Goal: Information Seeking & Learning: Understand process/instructions

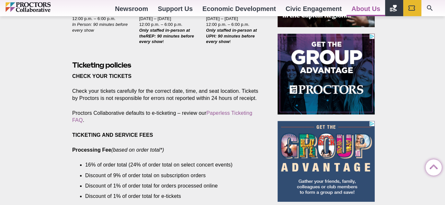
scroll to position [347, 0]
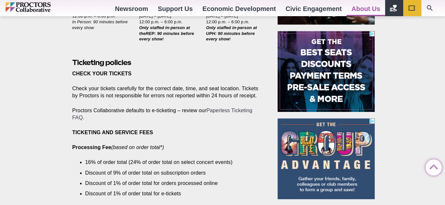
click at [221, 108] on link "Paperless Ticketing FAQ" at bounding box center [162, 114] width 180 height 13
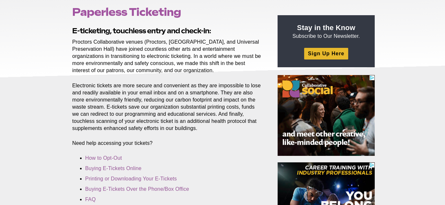
scroll to position [86, 0]
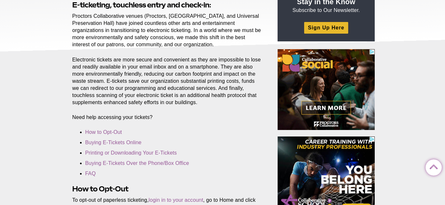
scroll to position [151, 0]
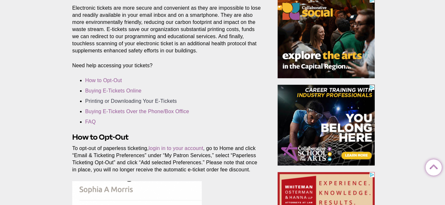
click at [143, 102] on link "Printing or Downloading Your E-Tickets" at bounding box center [131, 101] width 92 height 6
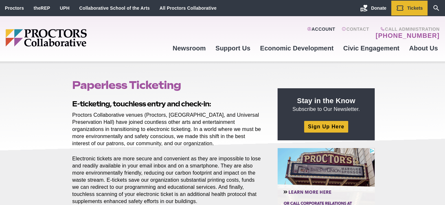
click at [331, 27] on link "Account" at bounding box center [321, 33] width 28 height 13
